Goal: Register for event/course

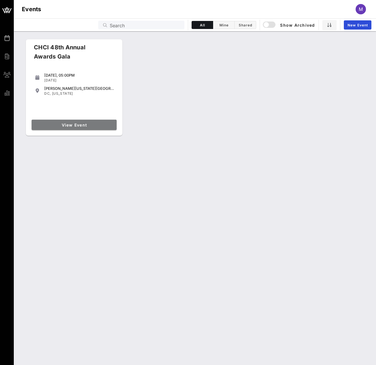
click at [65, 127] on link "View Event" at bounding box center [74, 125] width 85 height 10
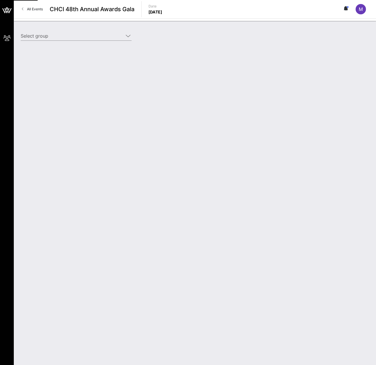
type input "UPS Corporation (UPS Corporation) [[PERSON_NAME], [EMAIL_ADDRESS][DOMAIN_NAME]]"
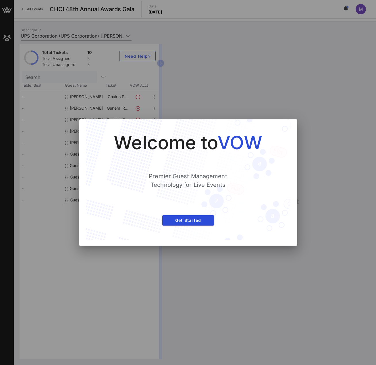
click at [276, 51] on div at bounding box center [188, 182] width 376 height 365
click at [238, 149] on span "VOW" at bounding box center [239, 142] width 44 height 22
click at [191, 218] on span "Get Started" at bounding box center [188, 220] width 42 height 5
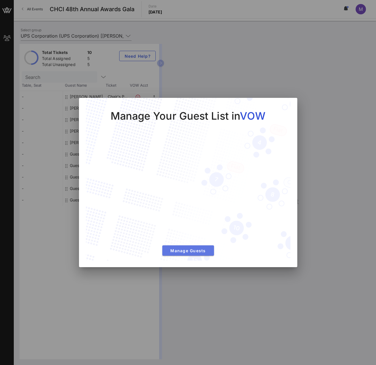
click at [196, 254] on button "Manage Guests" at bounding box center [188, 250] width 52 height 10
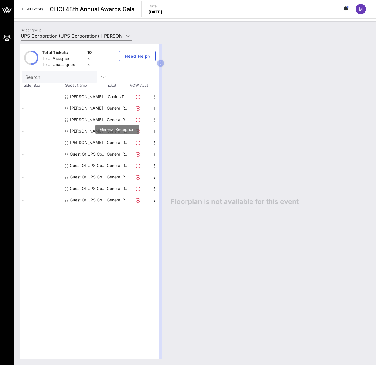
click at [118, 142] on p "General R…" at bounding box center [117, 142] width 23 height 11
click at [76, 154] on div "Guest Of UPS Corporation" at bounding box center [88, 153] width 36 height 11
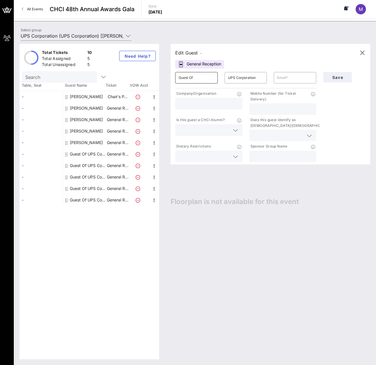
click at [207, 78] on input "Guest Of" at bounding box center [196, 77] width 36 height 9
type input "G"
type input "e"
type input "[PERSON_NAME]"
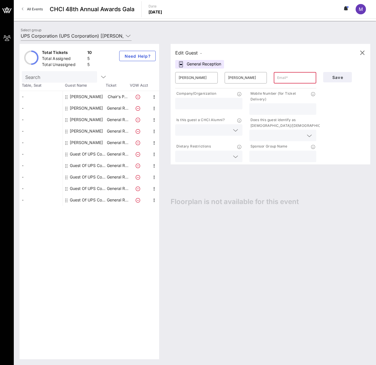
paste input "[EMAIL_ADDRESS][DOMAIN_NAME]"
type input "[EMAIL_ADDRESS][DOMAIN_NAME]"
click at [206, 104] on input "text" at bounding box center [208, 103] width 60 height 7
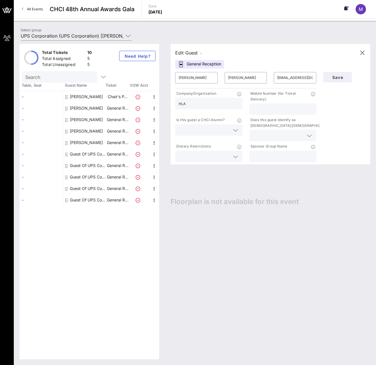
type input "HLA"
click at [258, 112] on input "text" at bounding box center [283, 108] width 60 height 7
type input "9162489534"
click at [192, 131] on input "text" at bounding box center [203, 129] width 51 height 7
click at [190, 143] on div "No" at bounding box center [208, 143] width 67 height 11
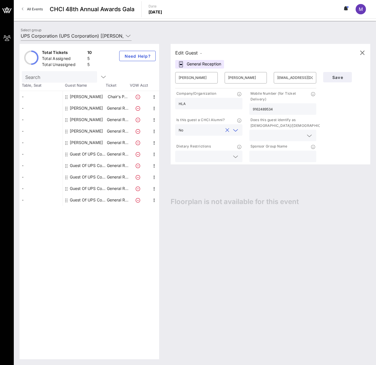
click at [287, 136] on input "text" at bounding box center [278, 135] width 51 height 7
click at [283, 139] on div "Yes" at bounding box center [282, 137] width 67 height 11
click at [221, 160] on input "text" at bounding box center [203, 156] width 51 height 7
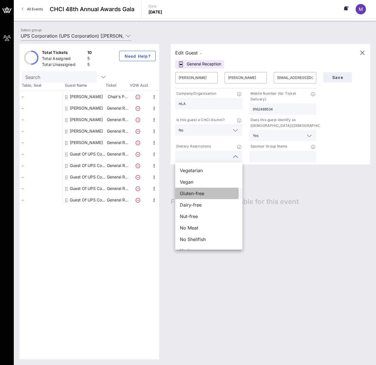
click at [211, 193] on div "Gluten-free" at bounding box center [208, 193] width 67 height 11
click at [208, 241] on div "No Shellfish" at bounding box center [208, 239] width 67 height 11
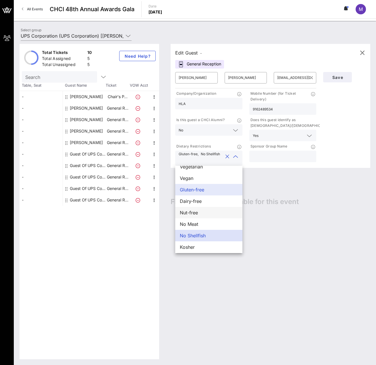
scroll to position [9, 0]
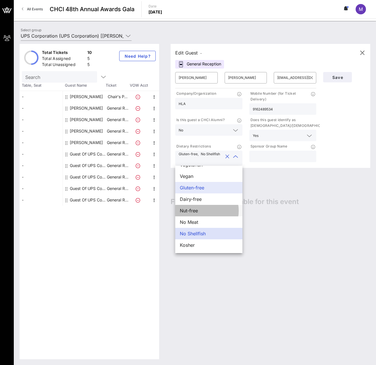
click at [191, 207] on div "Nut-free" at bounding box center [208, 210] width 67 height 11
click at [262, 153] on input "text" at bounding box center [283, 156] width 60 height 7
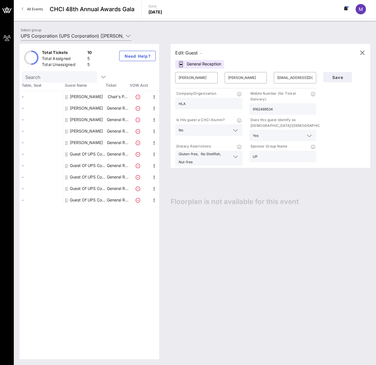
type input "U"
type input "t"
type input "The UPS Foundation"
click at [340, 79] on span "Save" at bounding box center [337, 77] width 20 height 5
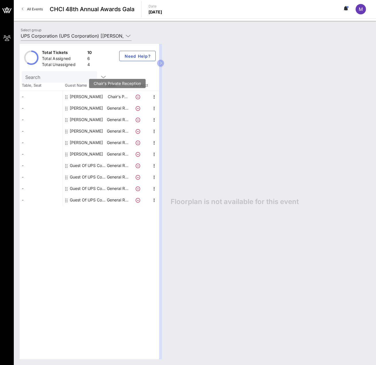
click at [115, 97] on p "Chair's P…" at bounding box center [117, 96] width 23 height 11
click at [155, 96] on icon "button" at bounding box center [154, 97] width 7 height 7
click at [174, 100] on div "Edit" at bounding box center [168, 98] width 21 height 11
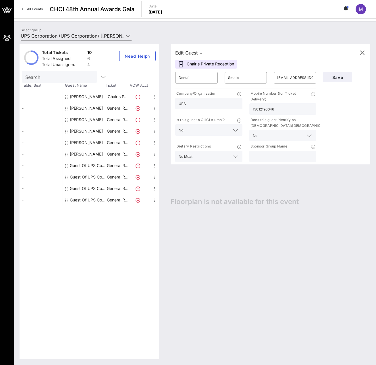
click at [191, 65] on div "Chair's Private Reception" at bounding box center [206, 64] width 62 height 9
click at [201, 77] on input "Dontai" at bounding box center [196, 77] width 36 height 9
type input "D"
type input "[PERSON_NAME]"
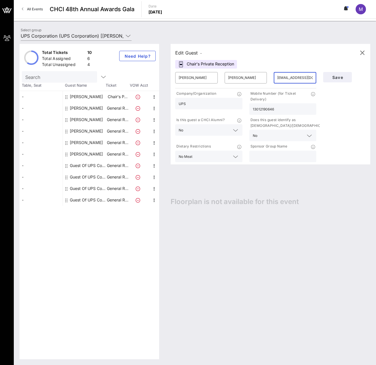
paste input "nicoleclifton"
type input "[EMAIL_ADDRESS][DOMAIN_NAME]"
click at [219, 106] on input "UPS" at bounding box center [208, 103] width 60 height 7
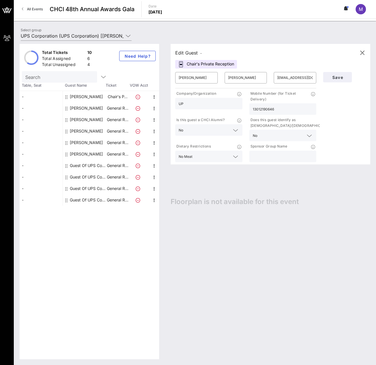
type input "U"
type input "The UPS Foundation"
click at [288, 109] on input "13012190646" at bounding box center [283, 108] width 60 height 7
type input "1"
paste input "[PHONE_NUMBER]"
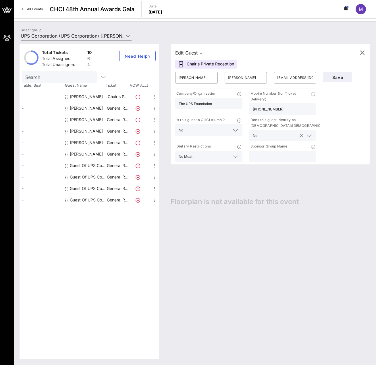
type input "[PHONE_NUMBER]"
click at [268, 134] on input "text" at bounding box center [277, 135] width 37 height 7
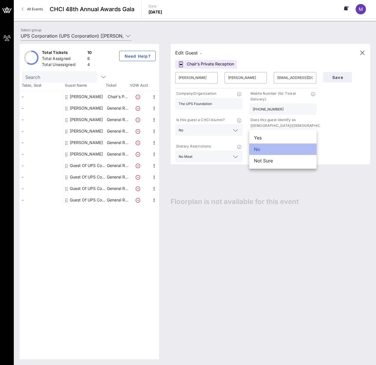
click at [269, 149] on div "No" at bounding box center [282, 148] width 67 height 11
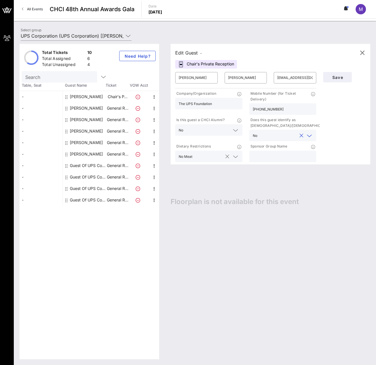
click at [228, 158] on button "clear icon" at bounding box center [227, 157] width 4 height 6
click at [259, 155] on input "text" at bounding box center [283, 156] width 60 height 7
type input "The UPS Foundation"
click at [360, 53] on icon "button" at bounding box center [361, 52] width 7 height 7
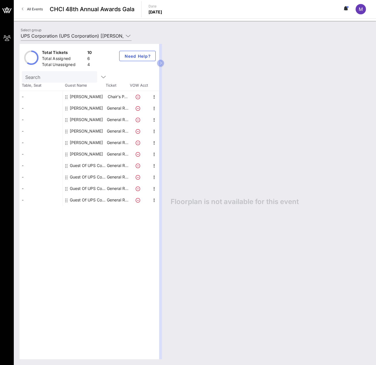
click at [87, 96] on div "[PERSON_NAME]" at bounding box center [86, 96] width 33 height 11
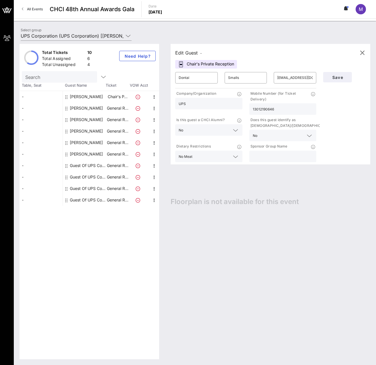
click at [88, 108] on div "[PERSON_NAME]" at bounding box center [86, 107] width 33 height 11
type input "[PERSON_NAME]"
type input "[EMAIL_ADDRESS][DOMAIN_NAME]"
type input "[PHONE_NUMBER]"
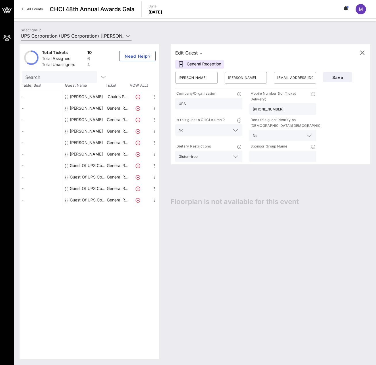
click at [86, 95] on div "[PERSON_NAME]" at bounding box center [86, 96] width 33 height 11
type input "Dontai"
type input "Smalls"
type input "[EMAIL_ADDRESS][DOMAIN_NAME]"
type input "13012190646"
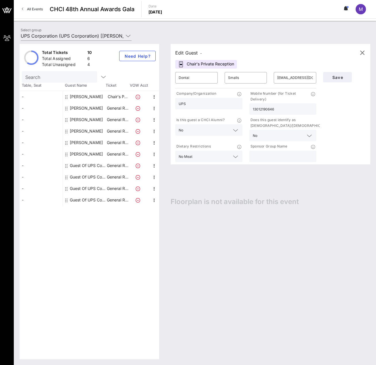
click at [281, 155] on input "text" at bounding box center [283, 156] width 60 height 7
type input "The UPS Foundation"
drag, startPoint x: 343, startPoint y: 76, endPoint x: 345, endPoint y: 78, distance: 3.2
click at [345, 78] on span "Save" at bounding box center [337, 77] width 20 height 5
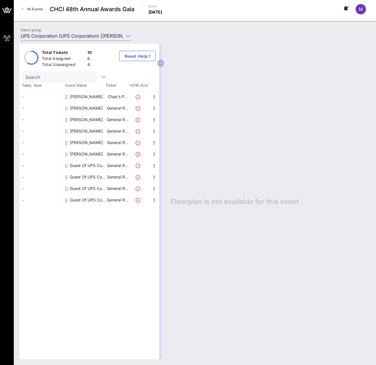
click at [88, 111] on div "[PERSON_NAME]" at bounding box center [86, 107] width 33 height 11
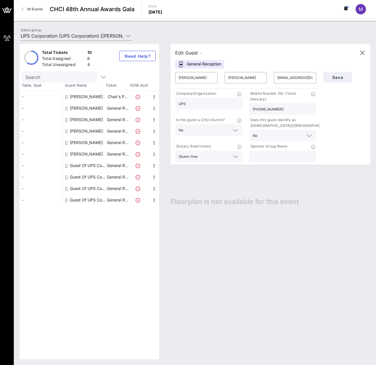
click at [267, 151] on div at bounding box center [283, 156] width 60 height 11
type input "The UPS Foundation"
click at [112, 120] on p "General R…" at bounding box center [117, 119] width 23 height 11
click at [108, 132] on p "General R…" at bounding box center [117, 130] width 23 height 11
click at [88, 132] on div "[PERSON_NAME]" at bounding box center [86, 130] width 33 height 11
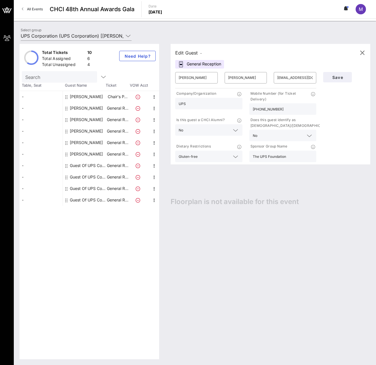
type input "[PERSON_NAME]"
type input "[EMAIL_ADDRESS][PERSON_NAME][DOMAIN_NAME]"
type input "The [PERSON_NAME] Group"
click at [269, 157] on input "text" at bounding box center [283, 156] width 60 height 7
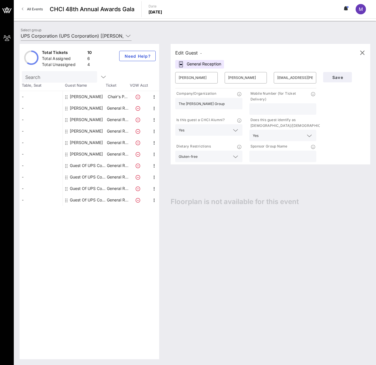
paste input "The UPS Foundation"
type input "The UPS Foundation"
click at [334, 75] on span "Save" at bounding box center [337, 77] width 20 height 5
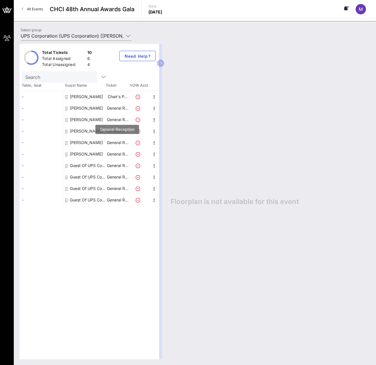
click at [112, 143] on p "General R…" at bounding box center [117, 142] width 23 height 11
click at [111, 142] on p "General R…" at bounding box center [117, 142] width 23 height 11
click at [87, 141] on div "[PERSON_NAME]" at bounding box center [86, 142] width 33 height 11
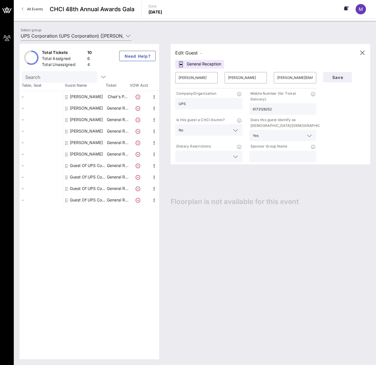
click at [255, 154] on input "text" at bounding box center [283, 156] width 60 height 7
paste input "The UPS Foundation"
type input "The UPS Foundation"
click at [340, 79] on span "Save" at bounding box center [337, 77] width 20 height 5
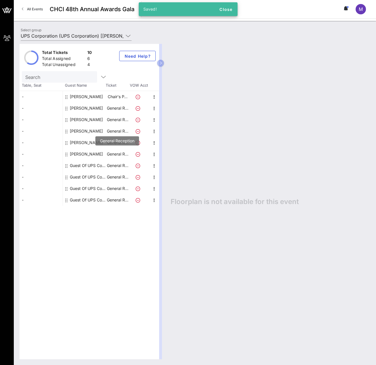
click at [111, 156] on p "General R…" at bounding box center [117, 153] width 23 height 11
click at [111, 153] on p "General R…" at bounding box center [117, 153] width 23 height 11
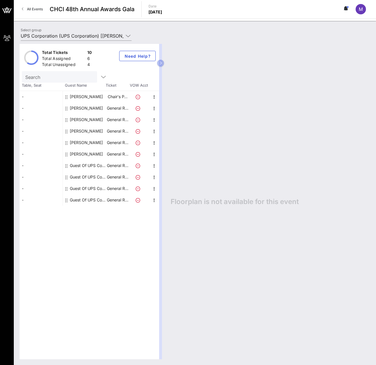
click at [85, 154] on div "[PERSON_NAME]" at bounding box center [86, 153] width 33 height 11
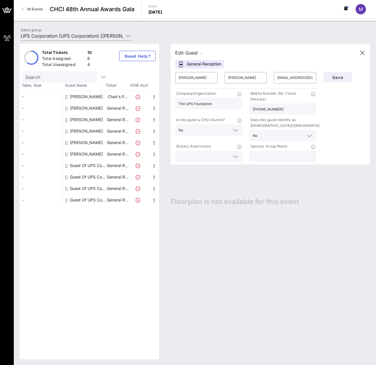
click at [267, 153] on input "text" at bounding box center [283, 156] width 60 height 7
paste input "The UPS Foundation"
type input "The UPS Foundation"
click at [335, 79] on span "Save" at bounding box center [337, 77] width 20 height 5
